Goal: Find contact information: Find contact information

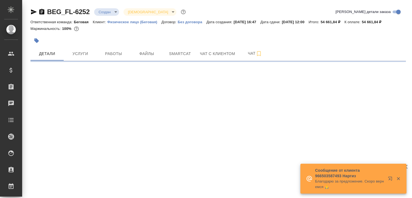
select select "RU"
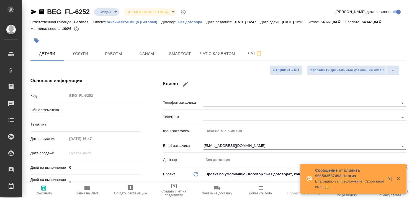
type textarea "x"
click at [390, 179] on icon "button" at bounding box center [391, 180] width 7 height 7
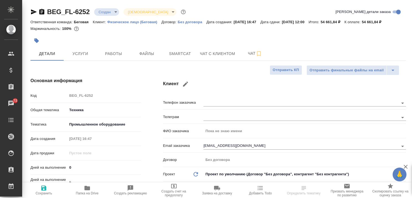
type textarea "x"
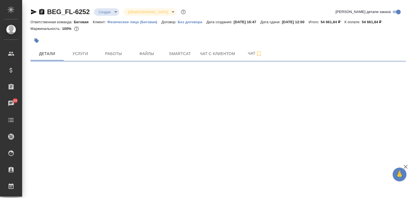
select select "RU"
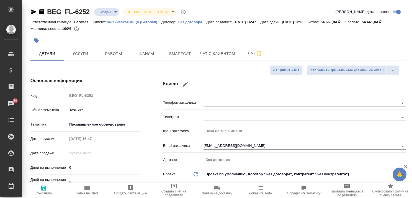
type textarea "x"
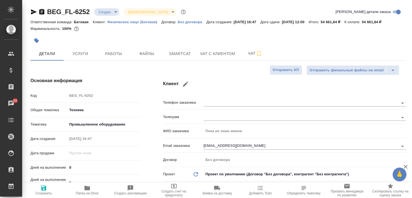
type textarea "x"
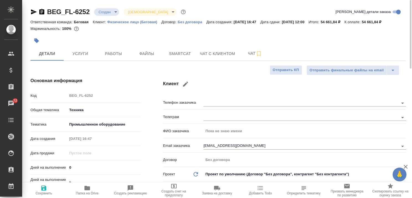
type textarea "x"
click at [77, 55] on span "Услуги" at bounding box center [80, 53] width 27 height 7
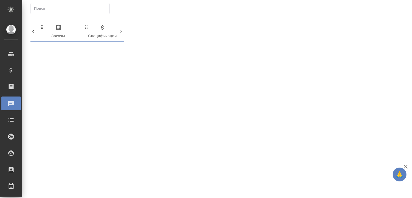
scroll to position [0, 320]
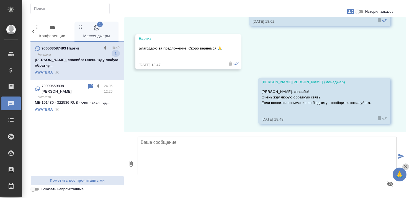
click at [405, 166] on icon "button" at bounding box center [405, 167] width 7 height 7
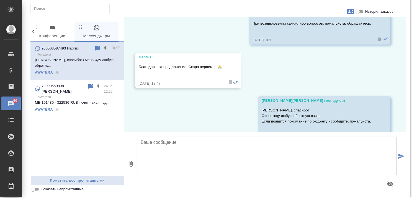
scroll to position [301, 0]
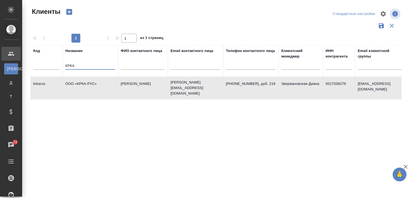
select select "RU"
click at [37, 65] on tr "Код Название КРКА ФИО контактного лица Email контактного лица Телефон контактно…" at bounding box center [239, 61] width 419 height 32
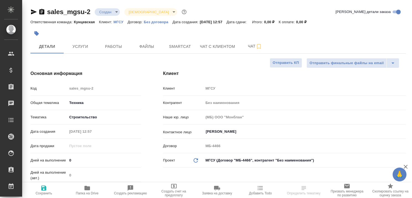
select select "RU"
click at [212, 47] on span "Чат с клиентом" at bounding box center [217, 46] width 35 height 7
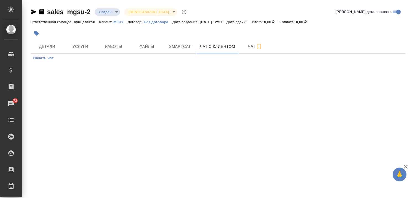
click at [405, 167] on icon "button" at bounding box center [406, 167] width 4 height 4
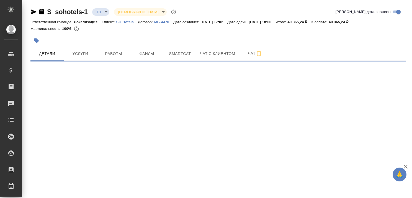
select select "RU"
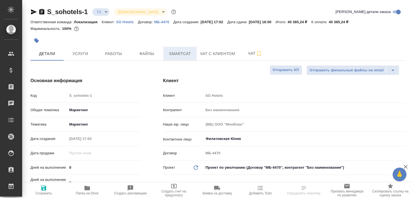
type textarea "x"
click at [122, 20] on link "SO Hotels" at bounding box center [127, 21] width 22 height 5
type textarea "x"
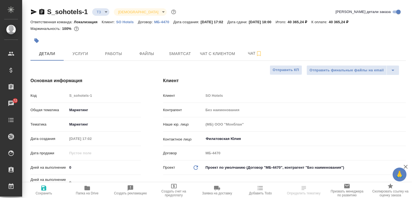
type textarea "x"
select select "RU"
type textarea "x"
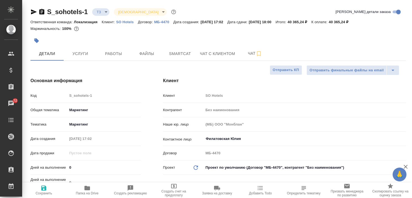
type textarea "x"
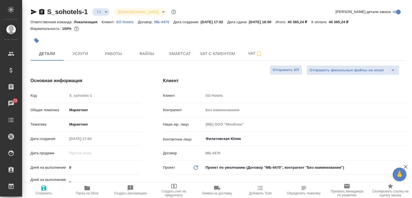
type textarea "x"
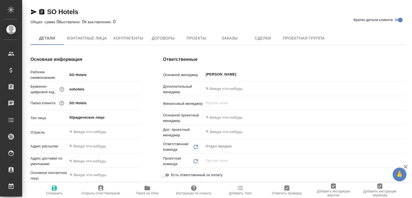
type textarea "x"
click at [86, 41] on span "Контактные лица" at bounding box center [87, 38] width 40 height 7
type textarea "x"
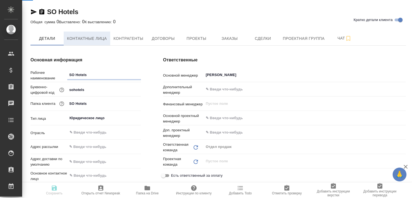
select select "RU"
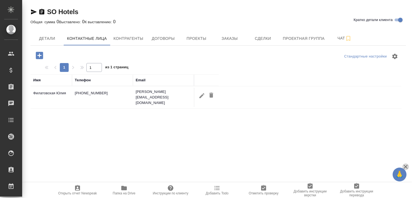
click at [403, 164] on icon "button" at bounding box center [405, 167] width 7 height 7
click at [202, 95] on icon "button" at bounding box center [201, 95] width 5 height 5
type input "Юлия"
type input "Филатовская"
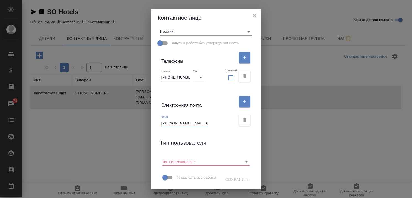
scroll to position [0, 5]
drag, startPoint x: 161, startPoint y: 114, endPoint x: 208, endPoint y: 114, distance: 47.3
click at [208, 115] on div "Email [PERSON_NAME][EMAIL_ADDRESS][DOMAIN_NAME]" at bounding box center [198, 121] width 75 height 12
drag, startPoint x: 184, startPoint y: 66, endPoint x: 159, endPoint y: 68, distance: 25.8
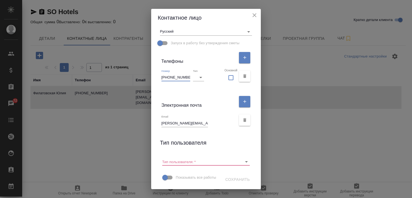
click at [159, 68] on div "Номер [PHONE_NUMBER] Тип ​ Основной" at bounding box center [206, 76] width 97 height 19
